Goal: Contribute content: Add original content to the website for others to see

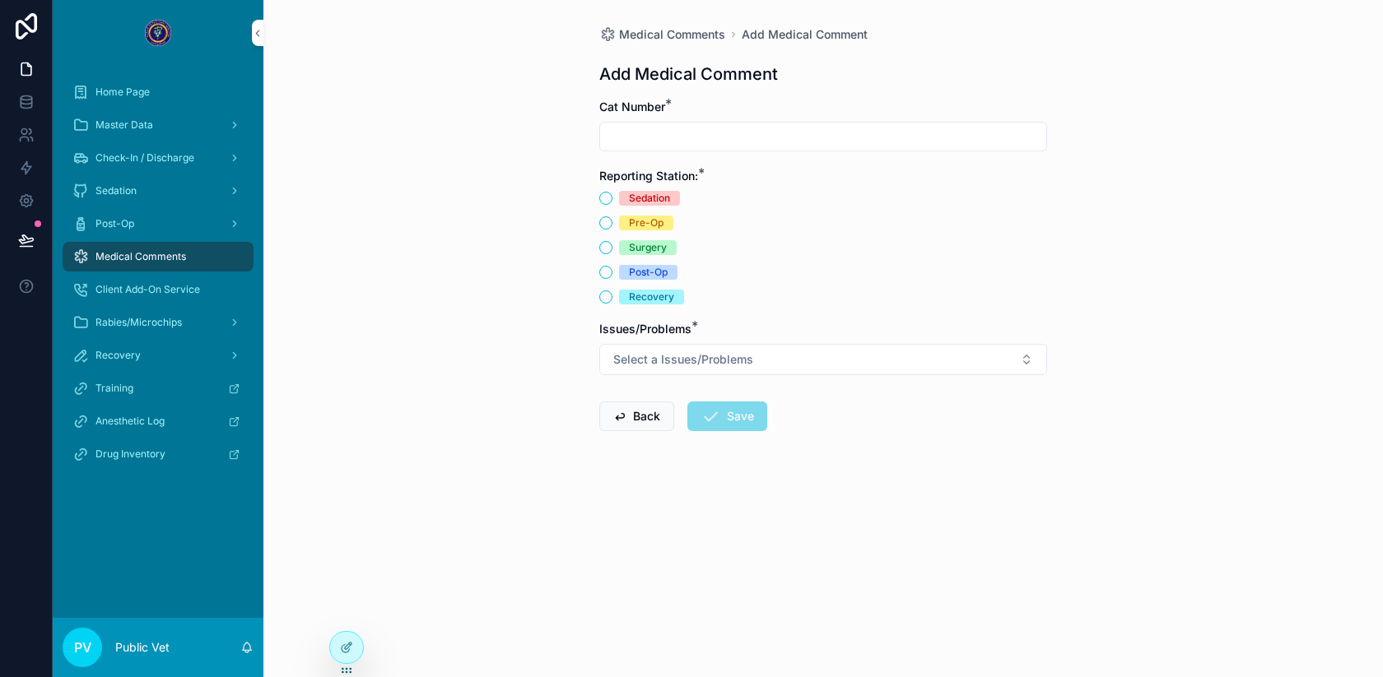
click at [702, 141] on input "scrollable content" at bounding box center [823, 136] width 446 height 23
type input "**"
click at [605, 296] on button "Recovery" at bounding box center [605, 297] width 13 height 13
click at [640, 353] on span "Select a Issues/Problems" at bounding box center [683, 359] width 140 height 16
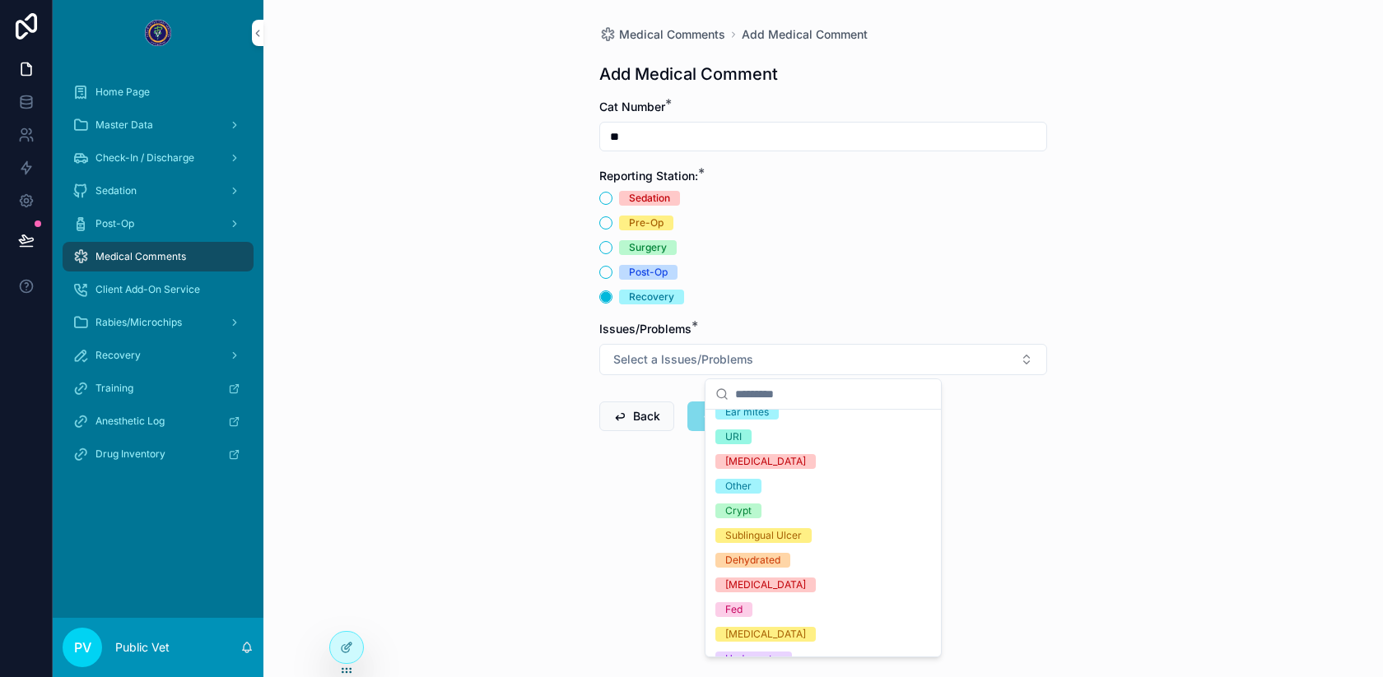
scroll to position [61, 0]
drag, startPoint x: 747, startPoint y: 501, endPoint x: 742, endPoint y: 491, distance: 11.5
click at [742, 491] on div "Capstar Bravecto Ear mites URI [MEDICAL_DATA] Other Crypt Sublingual [MEDICAL_D…" at bounding box center [823, 673] width 229 height 642
click at [742, 491] on div "Other" at bounding box center [738, 488] width 26 height 15
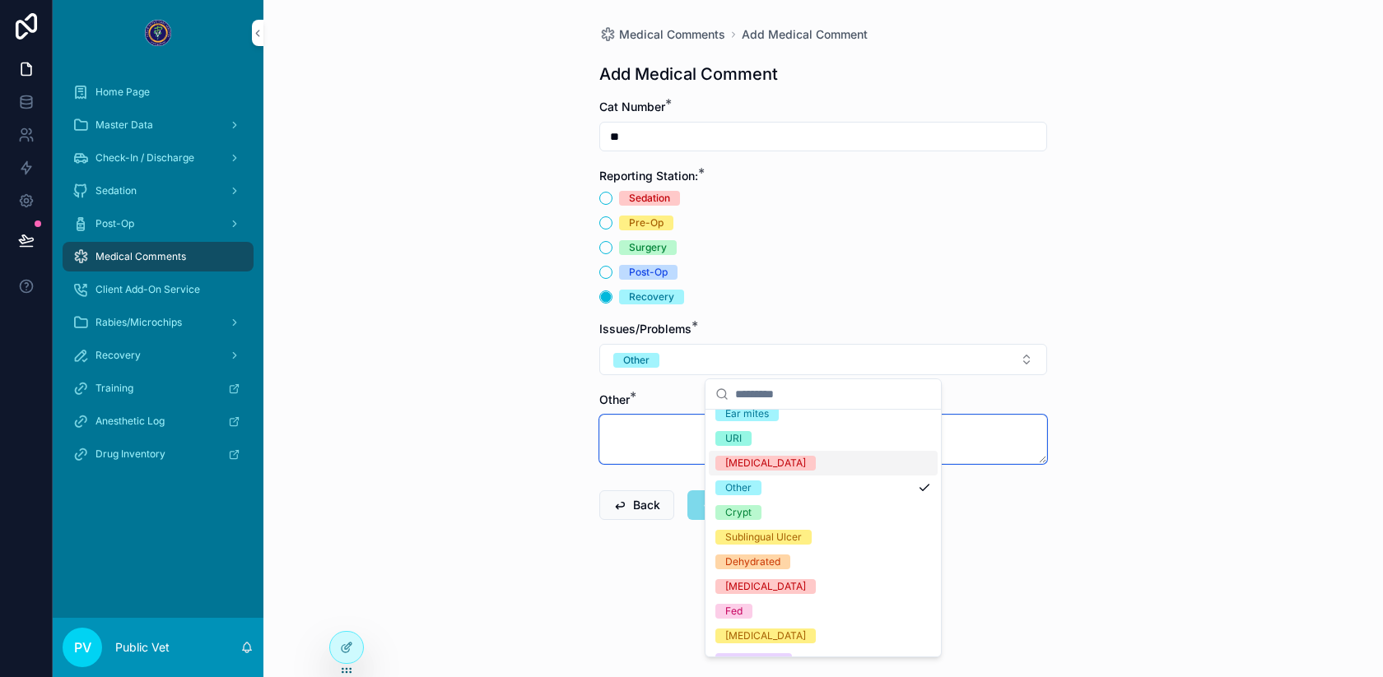
click at [627, 435] on textarea "scrollable content" at bounding box center [823, 439] width 448 height 49
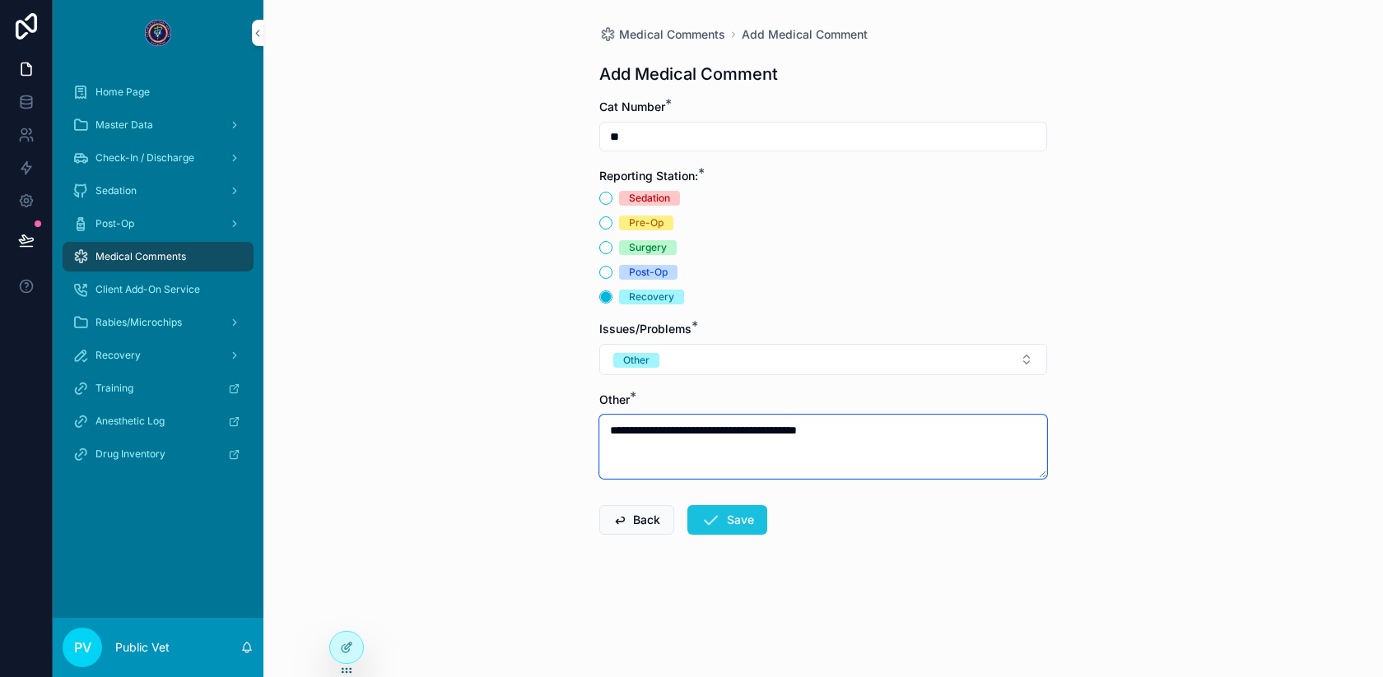
type textarea "**********"
click at [731, 518] on button "Save" at bounding box center [727, 520] width 80 height 30
